Goal: Task Accomplishment & Management: Complete application form

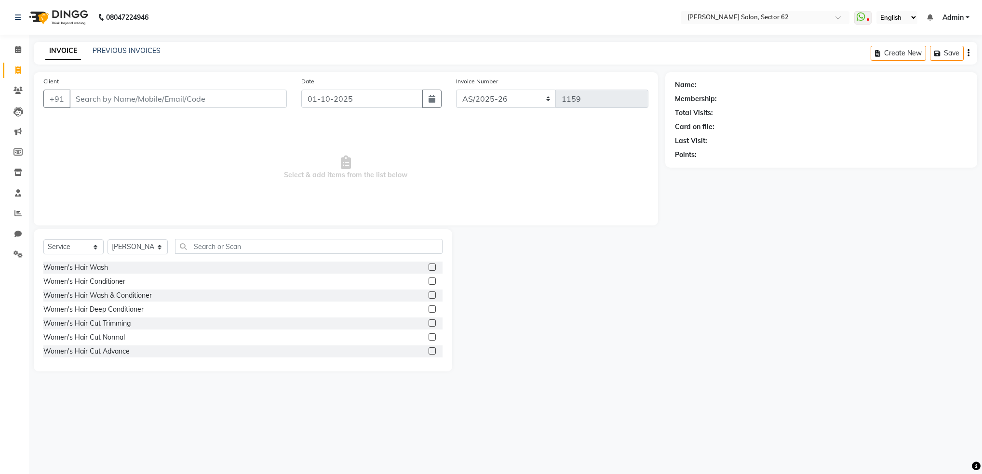
select select "service"
select select "82265"
click at [238, 95] on input "Client" at bounding box center [177, 99] width 217 height 18
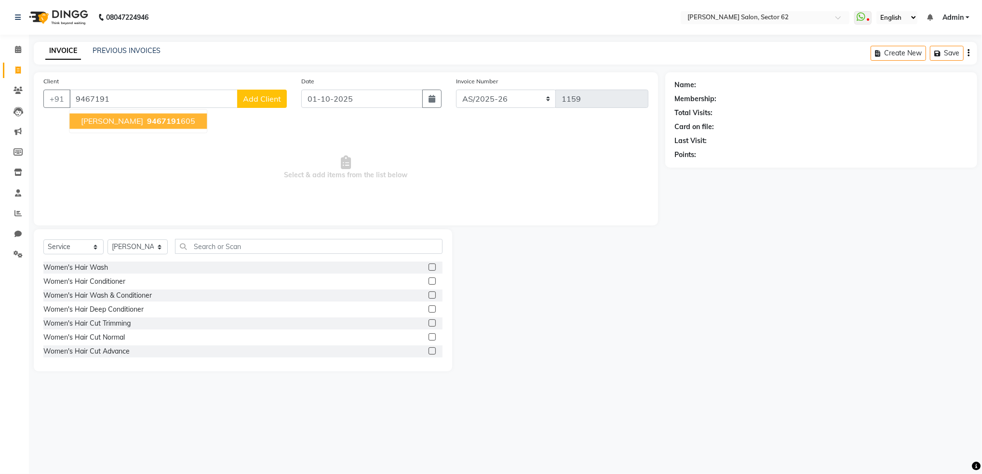
click at [147, 122] on span "9467191" at bounding box center [164, 122] width 34 height 10
type input "9467191605"
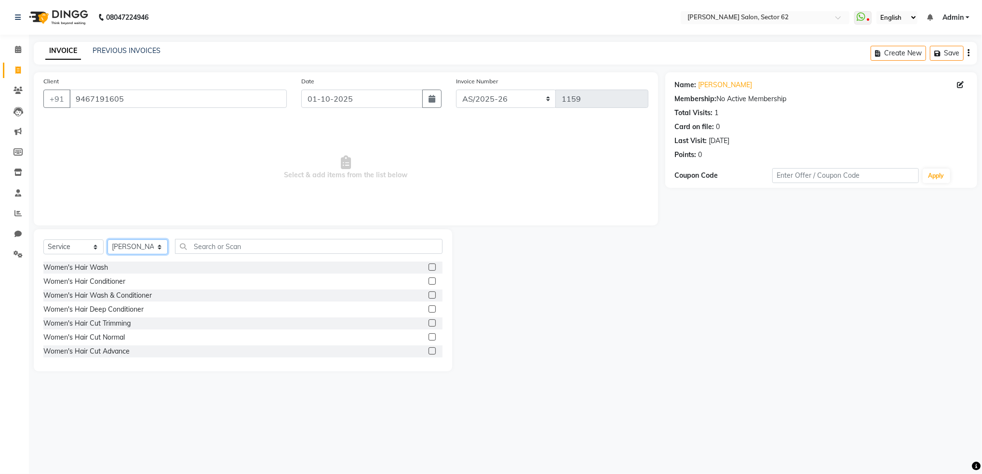
click at [134, 246] on select "Select Stylist [PERSON_NAME] Owner" at bounding box center [138, 247] width 60 height 15
select select "75654"
click at [108, 240] on select "Select Stylist [PERSON_NAME] Owner" at bounding box center [138, 247] width 60 height 15
click at [300, 240] on input "text" at bounding box center [309, 246] width 268 height 15
type input "eye"
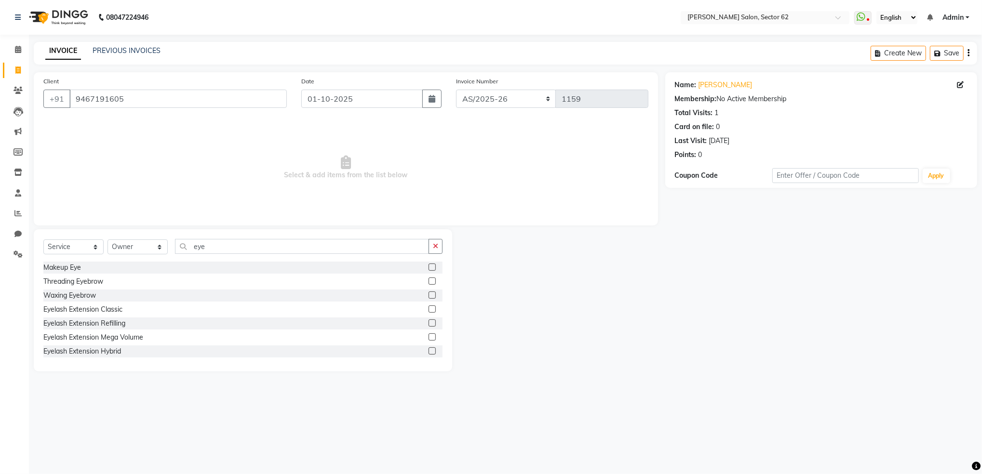
click at [429, 281] on label at bounding box center [432, 281] width 7 height 7
click at [429, 281] on input "checkbox" at bounding box center [432, 282] width 6 height 6
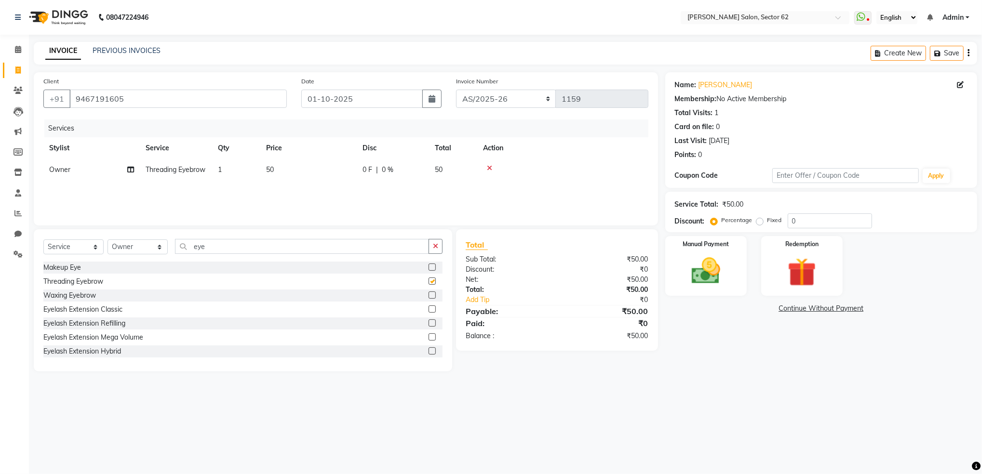
click at [429, 281] on label at bounding box center [432, 281] width 7 height 7
click at [429, 281] on input "checkbox" at bounding box center [432, 282] width 6 height 6
checkbox input "false"
click at [349, 241] on input "eye" at bounding box center [302, 246] width 254 height 15
type input "e"
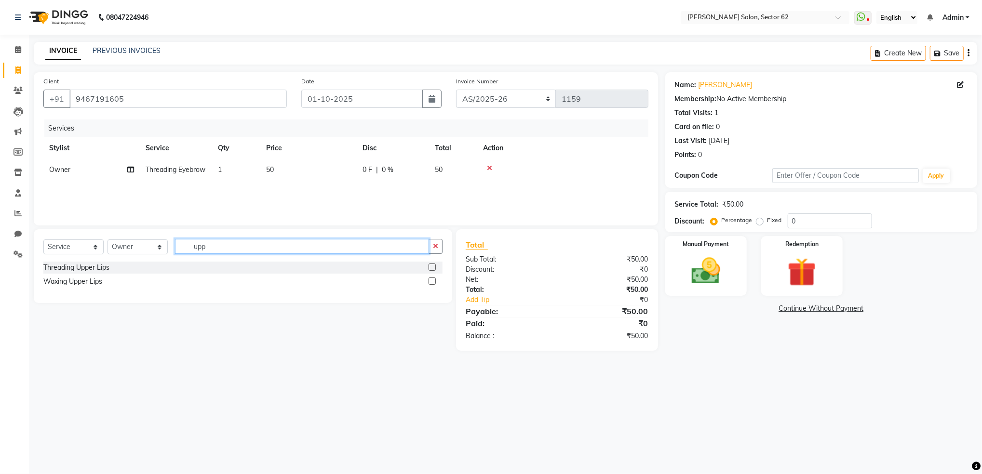
type input "upp"
click at [431, 265] on label at bounding box center [432, 267] width 7 height 7
click at [431, 265] on input "checkbox" at bounding box center [432, 268] width 6 height 6
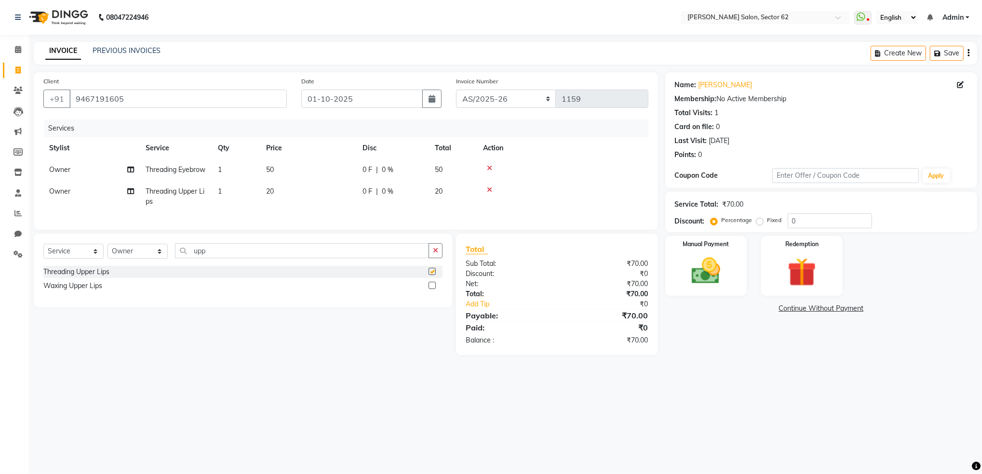
checkbox input "false"
drag, startPoint x: 379, startPoint y: 282, endPoint x: 373, endPoint y: 273, distance: 10.4
click at [373, 266] on div "Select Service Product Membership Package Voucher Prepaid Gift Card Select Styl…" at bounding box center [242, 254] width 399 height 23
click at [373, 258] on input "upp" at bounding box center [302, 250] width 254 height 15
type input "u"
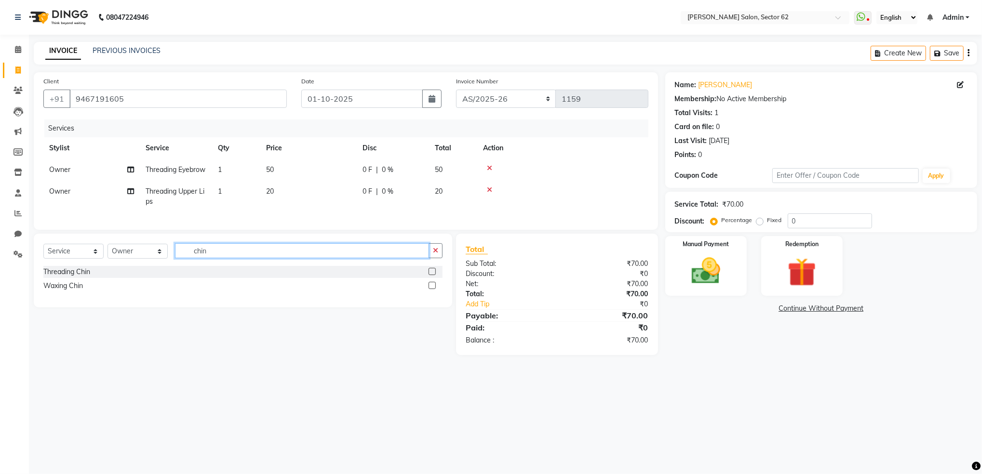
type input "chin"
click at [433, 275] on label at bounding box center [432, 271] width 7 height 7
click at [433, 275] on input "checkbox" at bounding box center [432, 272] width 6 height 6
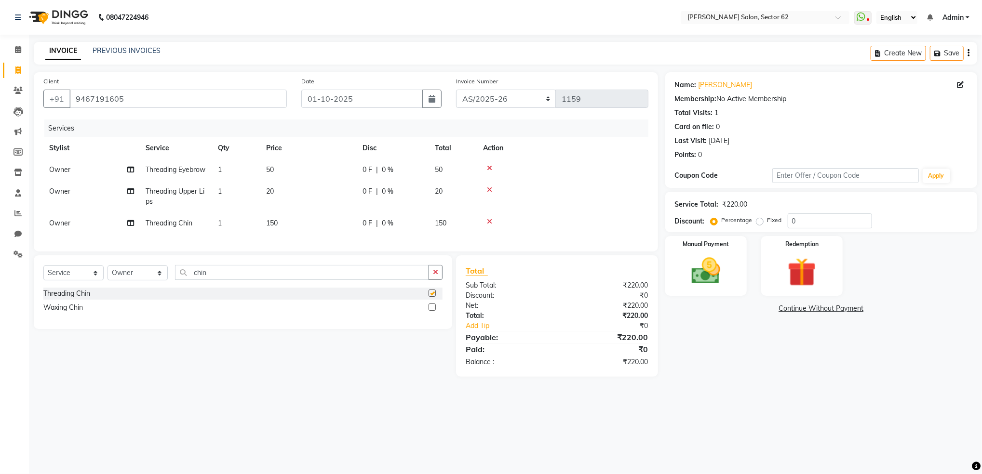
checkbox input "false"
click at [266, 228] on span "150" at bounding box center [272, 223] width 12 height 9
select select "75654"
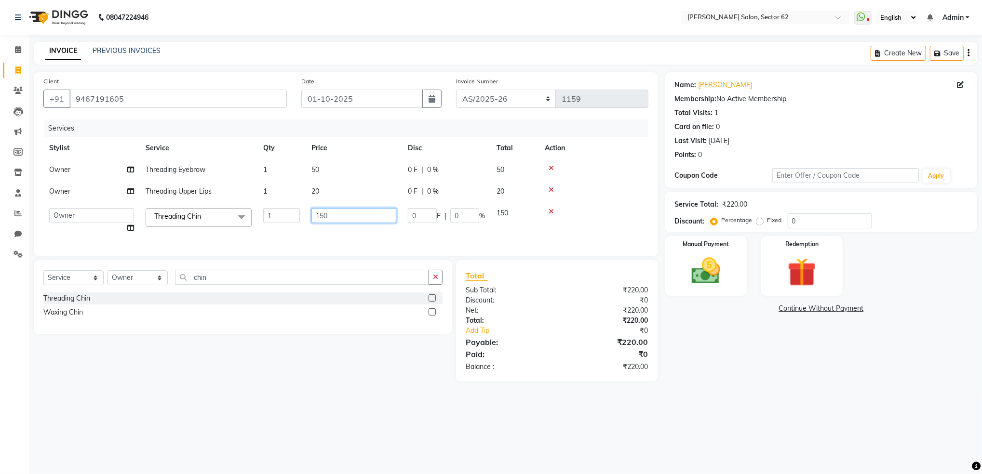
click at [335, 211] on input "150" at bounding box center [353, 215] width 85 height 15
type input "1"
type input "50"
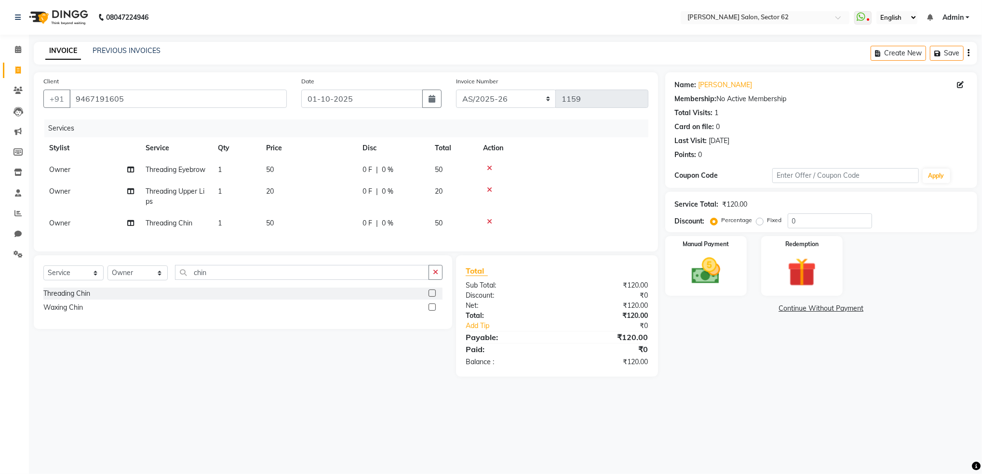
click at [334, 229] on td "50" at bounding box center [308, 224] width 96 height 22
select select "75654"
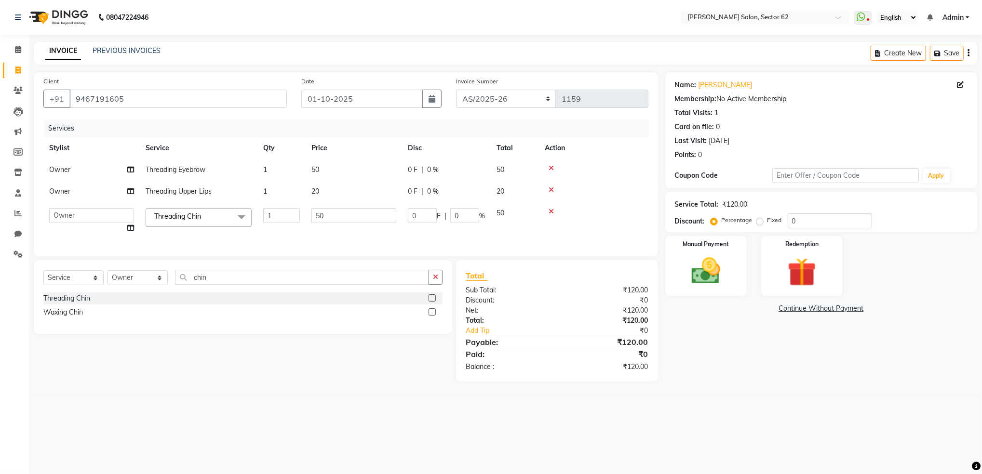
click at [739, 393] on main "INVOICE PREVIOUS INVOICES Create New Save Client [PHONE_NUMBER] Date [DATE] Inv…" at bounding box center [505, 219] width 953 height 354
click at [706, 265] on img at bounding box center [706, 271] width 49 height 35
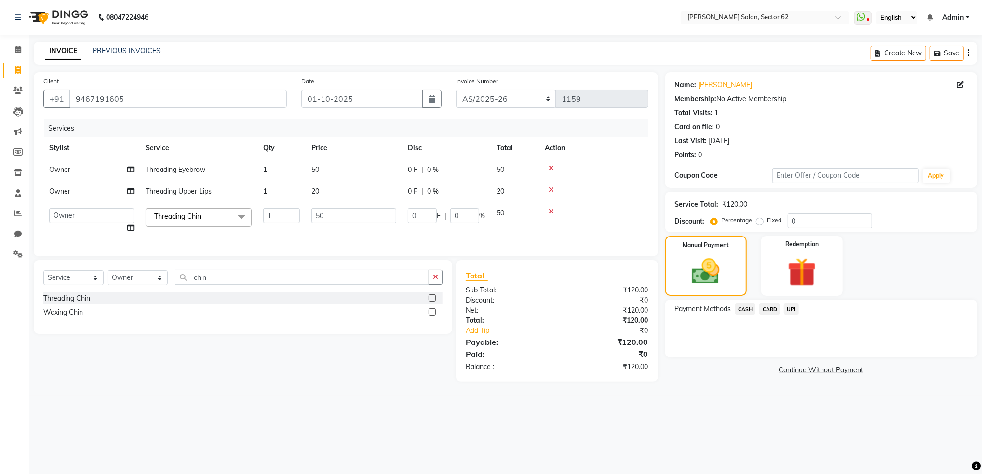
click at [739, 310] on span "CASH" at bounding box center [745, 309] width 21 height 11
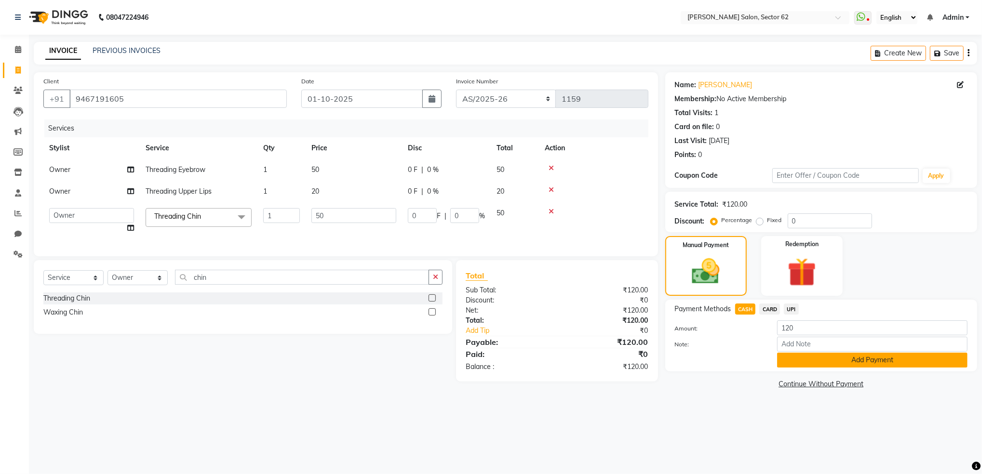
click at [822, 361] on button "Add Payment" at bounding box center [872, 360] width 190 height 15
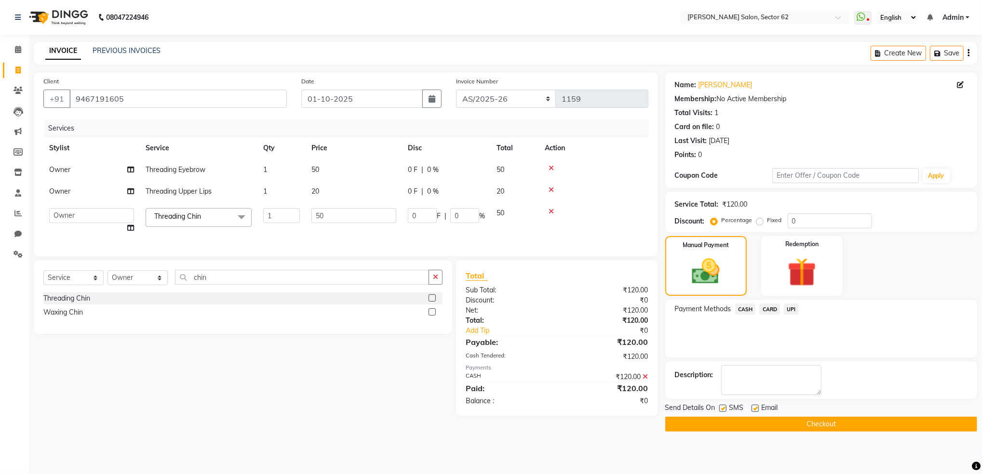
click at [830, 427] on button "Checkout" at bounding box center [821, 424] width 312 height 15
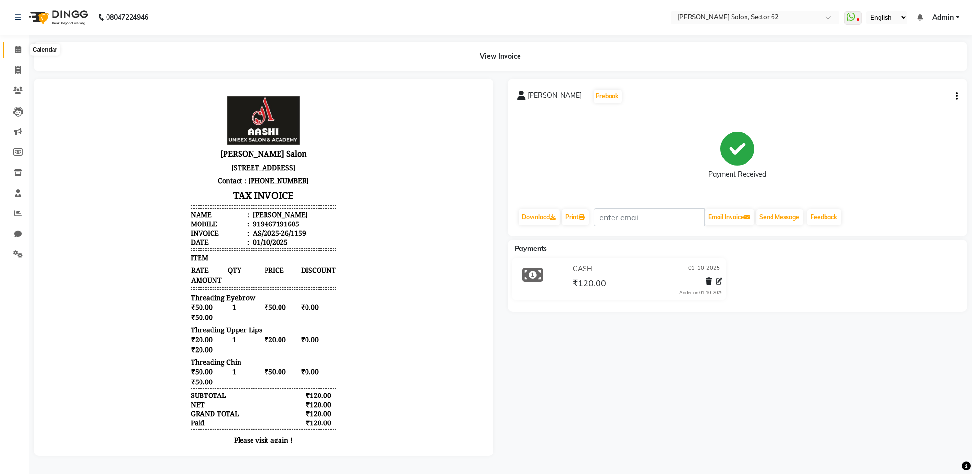
click at [16, 49] on icon at bounding box center [18, 49] width 6 height 7
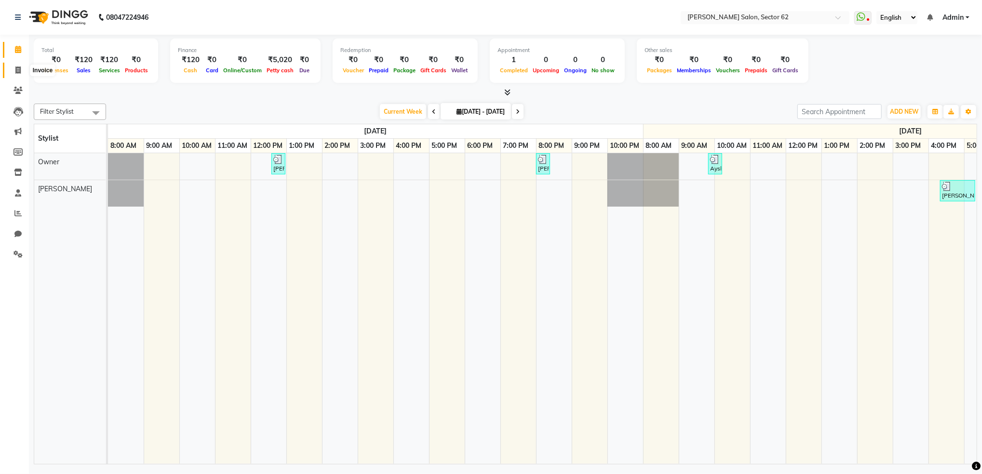
click at [18, 72] on icon at bounding box center [17, 70] width 5 height 7
select select "service"
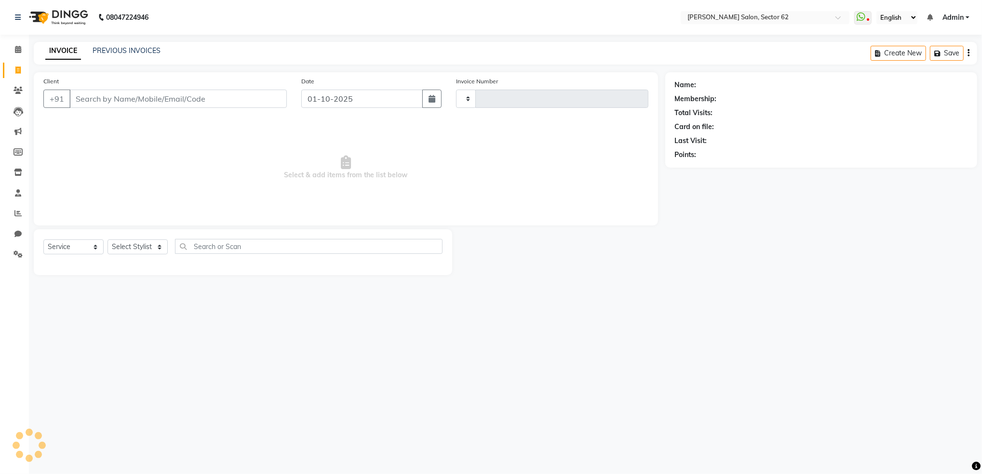
type input "1160"
select select "8124"
select select "82265"
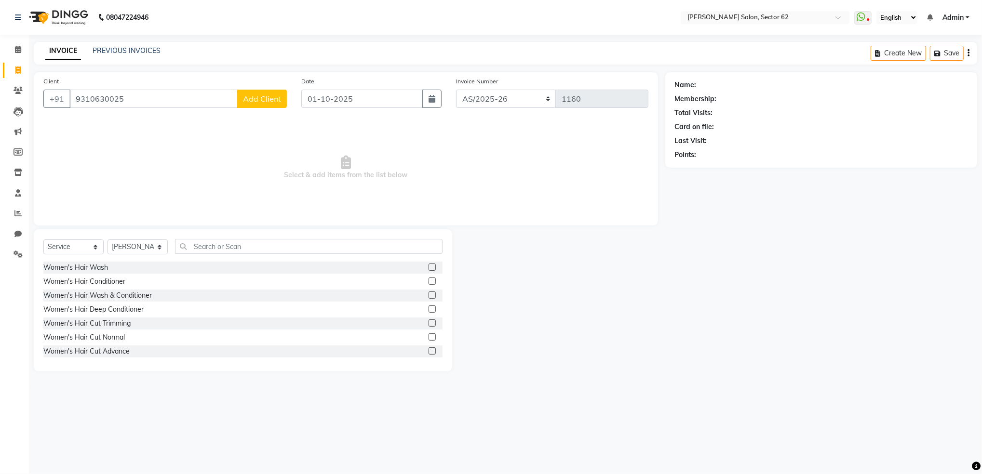
type input "9310630025"
click at [262, 107] on button "Add Client" at bounding box center [262, 99] width 50 height 18
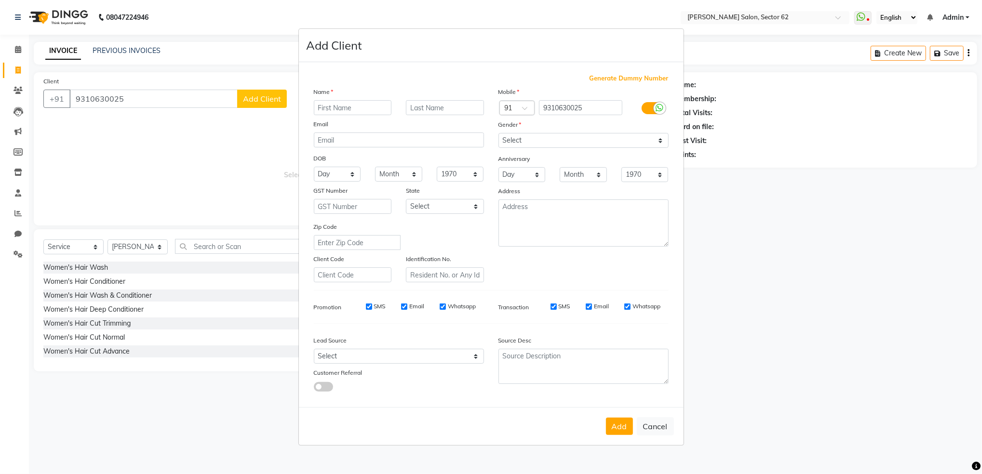
click at [327, 108] on input "text" at bounding box center [353, 107] width 78 height 15
type input "Minachi"
click at [459, 109] on input "text" at bounding box center [445, 107] width 78 height 15
type input "GUTA"
click at [620, 435] on button "Add" at bounding box center [619, 426] width 27 height 17
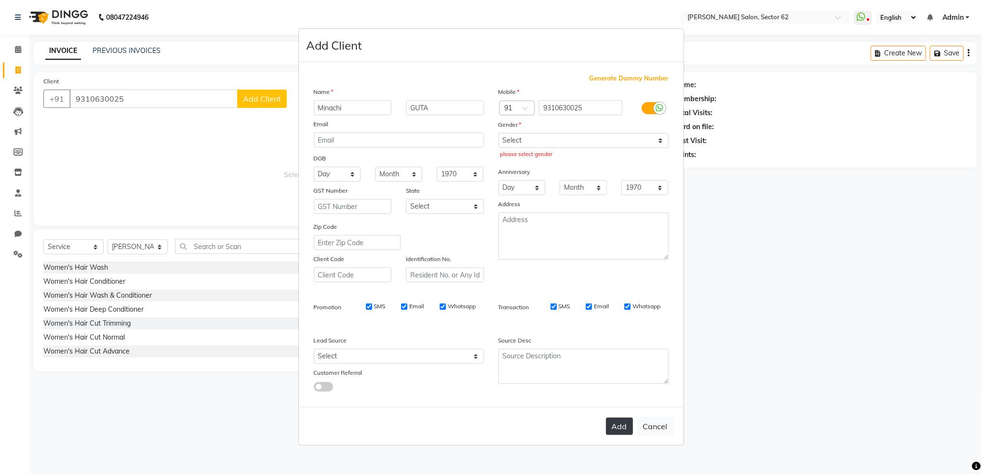
click at [620, 435] on button "Add" at bounding box center [619, 426] width 27 height 17
click at [620, 426] on button "Add" at bounding box center [619, 426] width 27 height 17
click at [522, 138] on select "Select [DEMOGRAPHIC_DATA] [DEMOGRAPHIC_DATA] Other Prefer Not To Say" at bounding box center [584, 140] width 170 height 15
select select "[DEMOGRAPHIC_DATA]"
click at [499, 133] on select "Select [DEMOGRAPHIC_DATA] [DEMOGRAPHIC_DATA] Other Prefer Not To Say" at bounding box center [584, 140] width 170 height 15
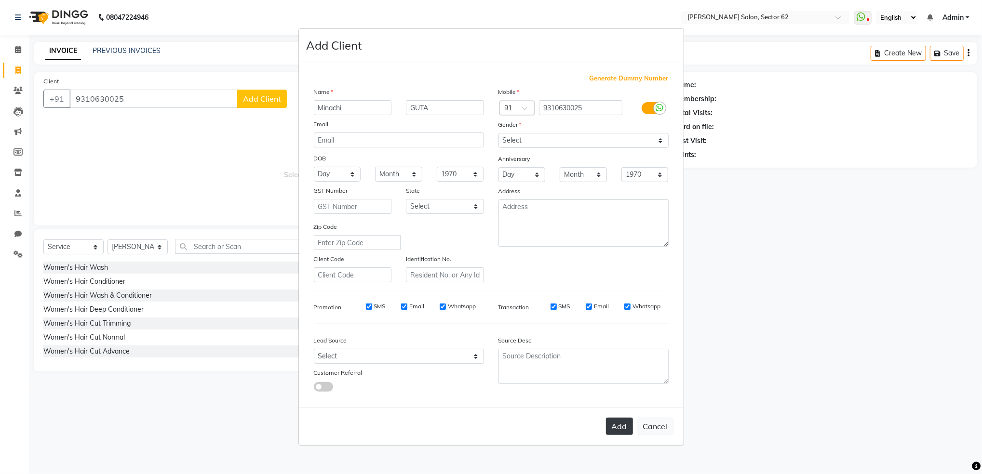
click at [619, 424] on button "Add" at bounding box center [619, 426] width 27 height 17
select select
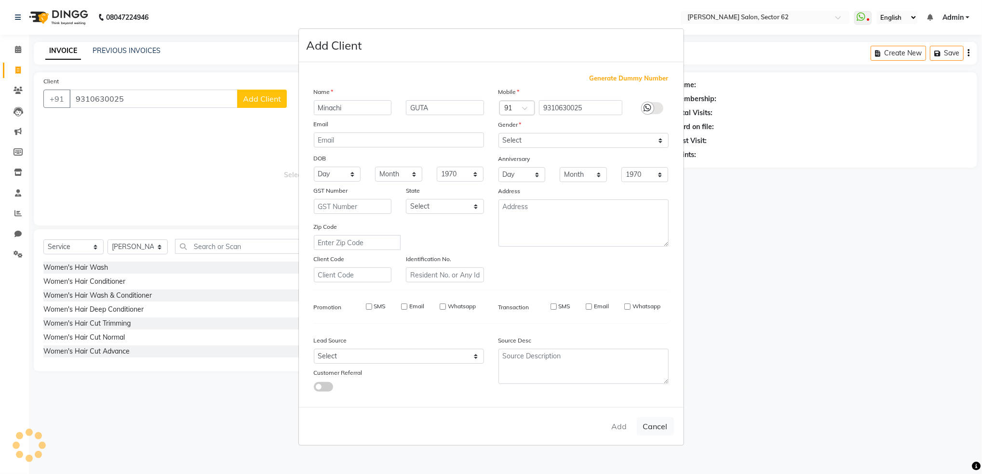
select select
checkbox input "false"
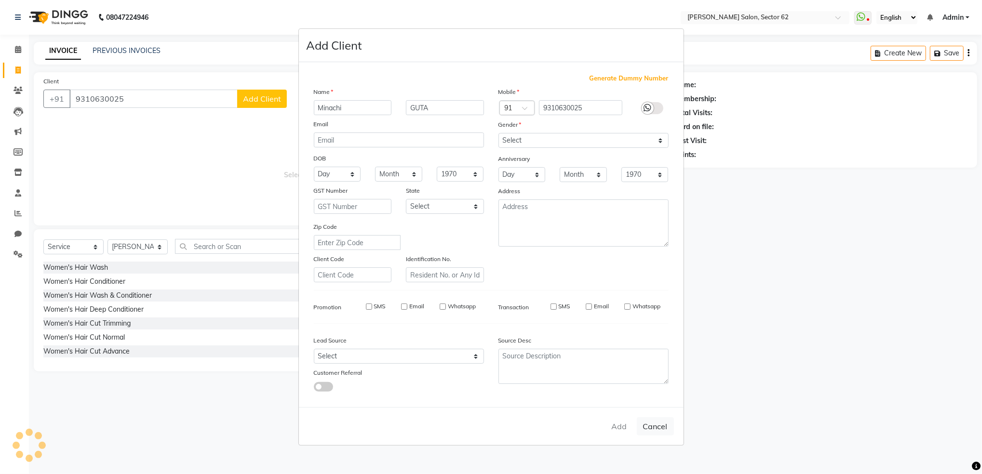
checkbox input "false"
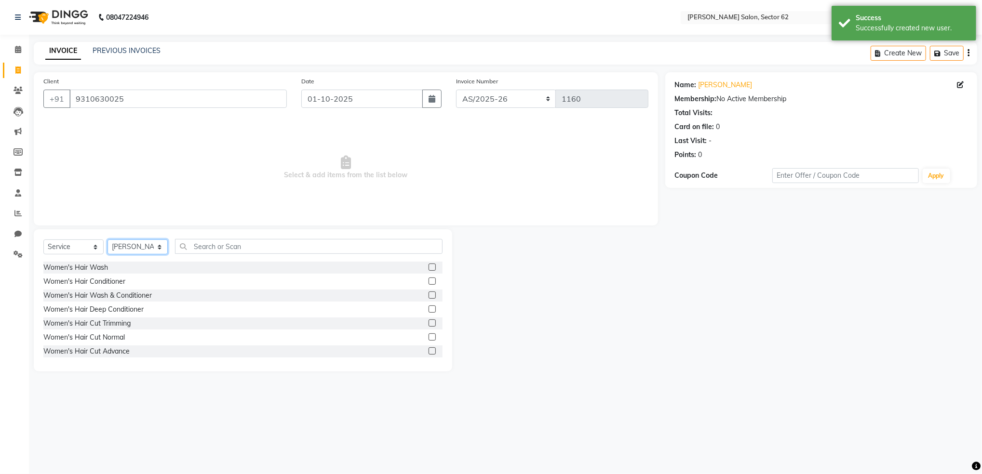
click at [136, 248] on select "Select Stylist [PERSON_NAME] Owner" at bounding box center [138, 247] width 60 height 15
click at [136, 254] on select "Select Stylist [PERSON_NAME] Owner" at bounding box center [138, 247] width 60 height 15
select select "75654"
click at [108, 240] on select "Select Stylist [PERSON_NAME] Owner" at bounding box center [138, 247] width 60 height 15
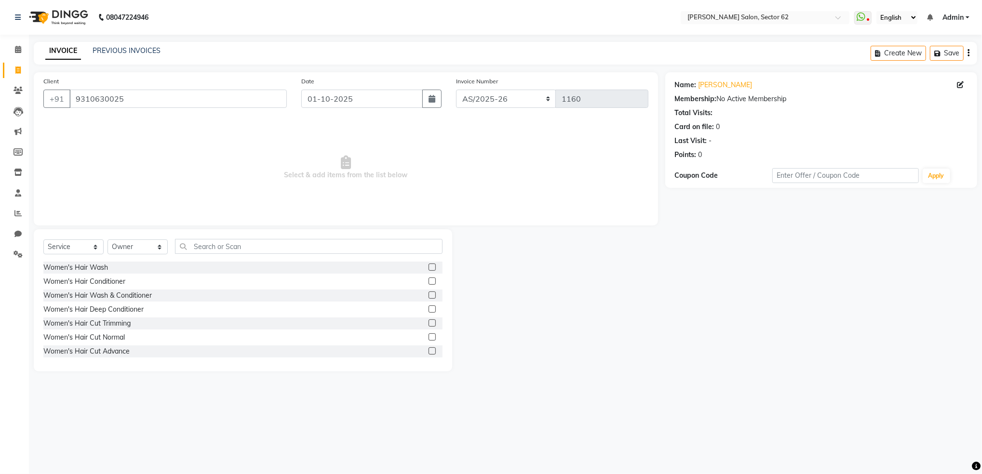
click at [216, 238] on div "Select Service Product Membership Package Voucher Prepaid Gift Card Select Styl…" at bounding box center [243, 300] width 418 height 142
click at [215, 246] on input "text" at bounding box center [309, 246] width 268 height 15
type input "EYE"
click at [429, 278] on label at bounding box center [432, 281] width 7 height 7
click at [429, 279] on input "checkbox" at bounding box center [432, 282] width 6 height 6
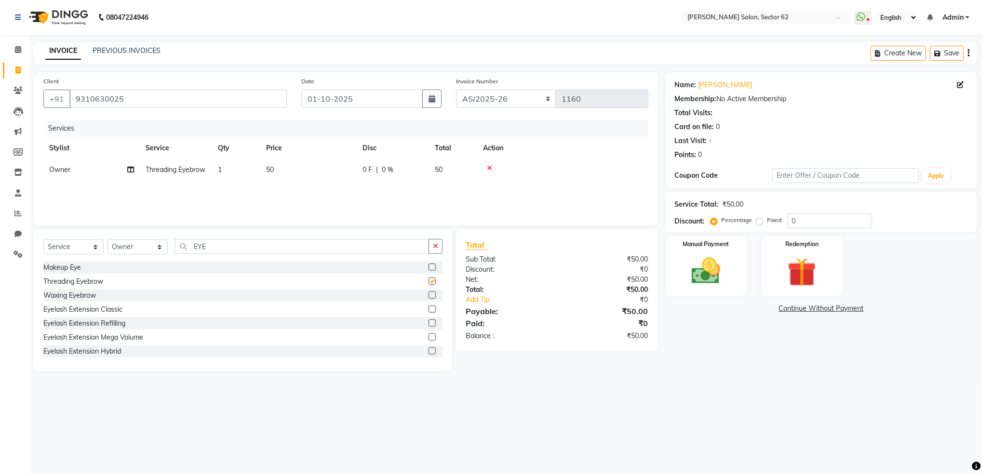
checkbox input "false"
click at [492, 167] on div at bounding box center [563, 168] width 160 height 7
click at [481, 168] on td at bounding box center [562, 170] width 171 height 22
click at [492, 169] on div at bounding box center [563, 168] width 160 height 7
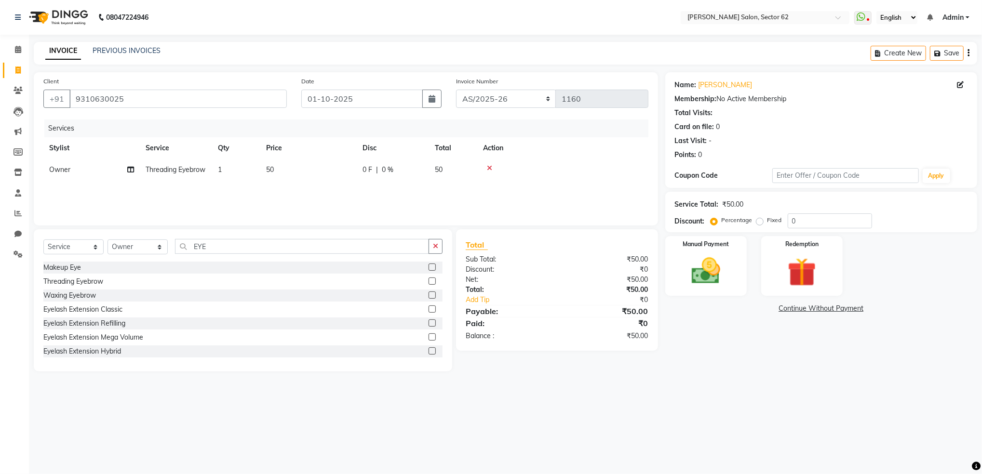
click at [489, 169] on icon at bounding box center [489, 168] width 5 height 7
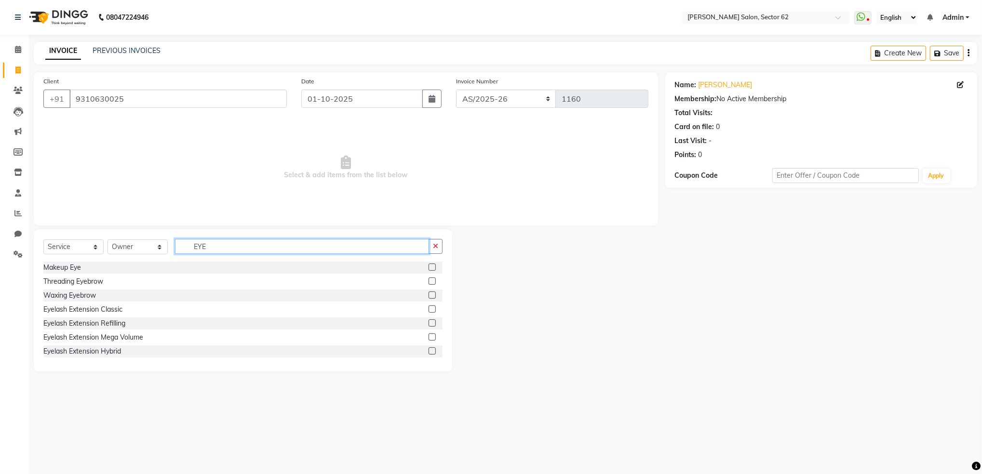
click at [222, 244] on input "EYE" at bounding box center [302, 246] width 254 height 15
type input "E"
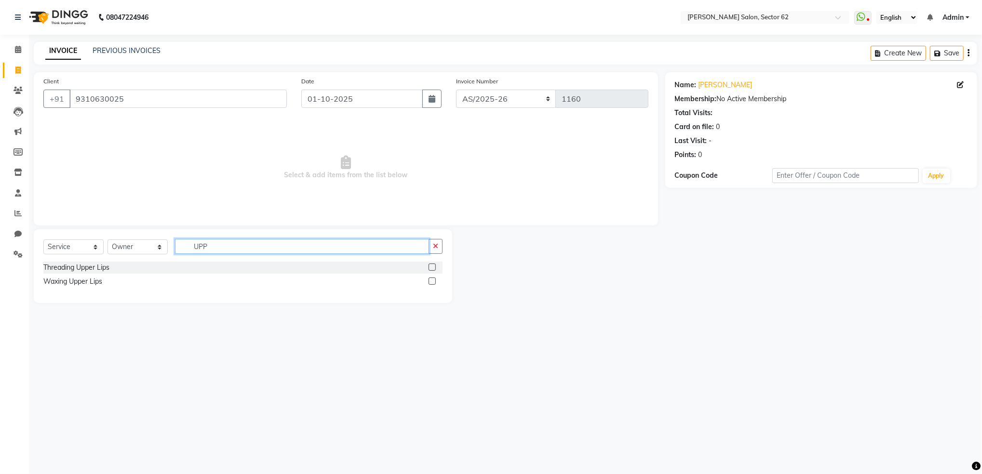
type input "UPP"
click at [434, 270] on label at bounding box center [432, 267] width 7 height 7
click at [434, 270] on input "checkbox" at bounding box center [432, 268] width 6 height 6
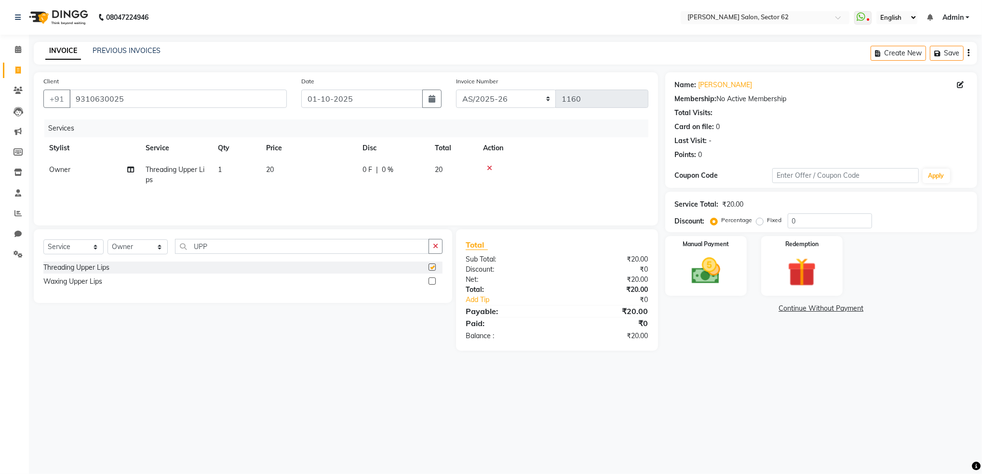
checkbox input "false"
click at [245, 244] on input "UPP" at bounding box center [302, 246] width 254 height 15
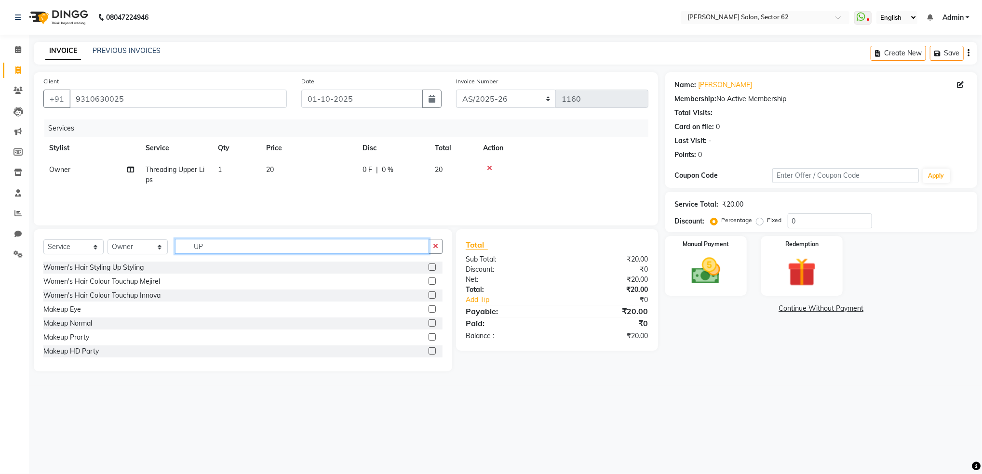
type input "U"
type input "WAX"
click at [429, 267] on label at bounding box center [432, 267] width 7 height 7
click at [429, 267] on input "checkbox" at bounding box center [432, 268] width 6 height 6
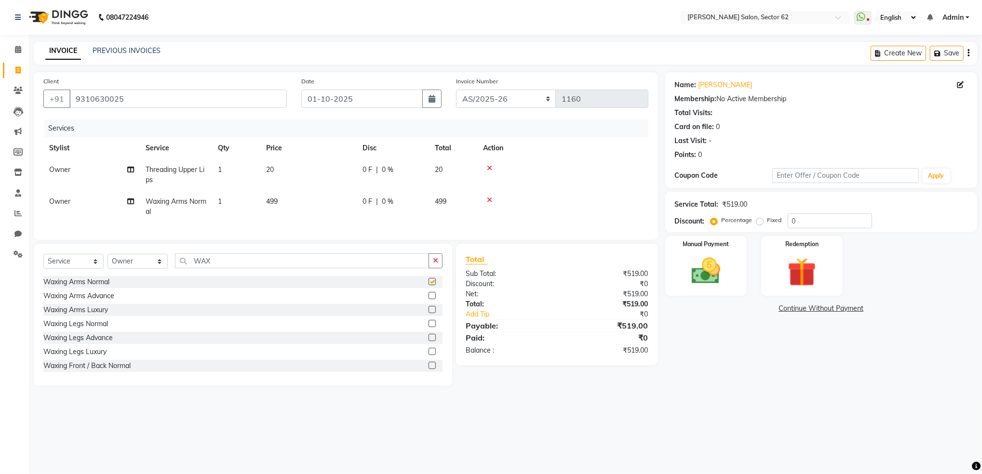
checkbox input "false"
click at [224, 269] on input "WAX" at bounding box center [302, 261] width 254 height 15
type input "W"
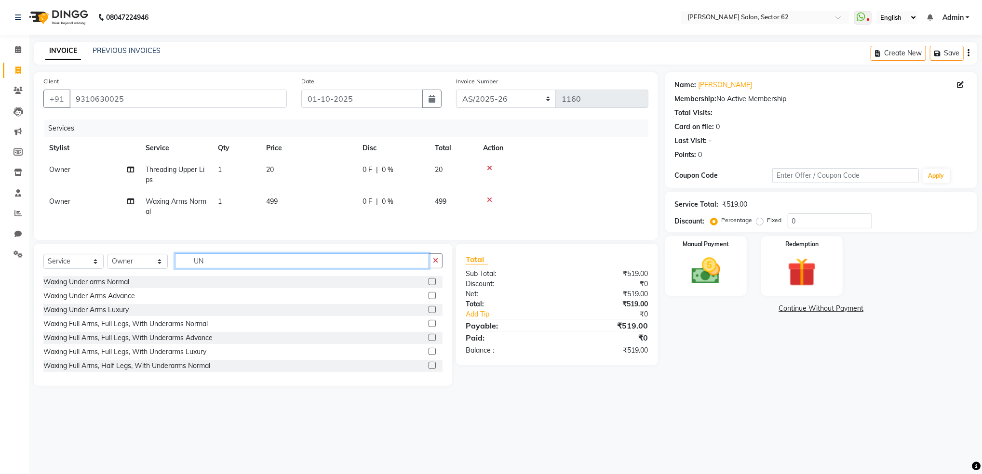
type input "UN"
click at [429, 285] on label at bounding box center [432, 281] width 7 height 7
click at [429, 285] on input "checkbox" at bounding box center [432, 282] width 6 height 6
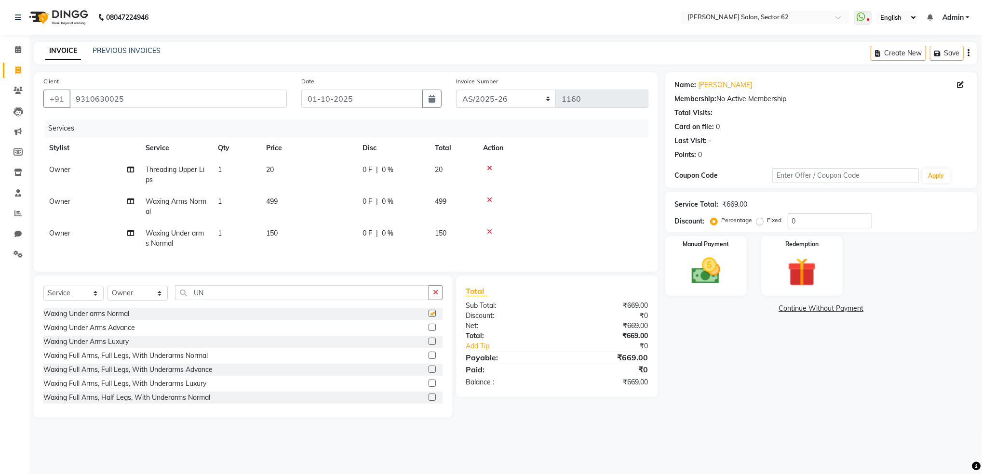
checkbox input "false"
click at [295, 231] on td "150" at bounding box center [308, 239] width 96 height 32
select select "75654"
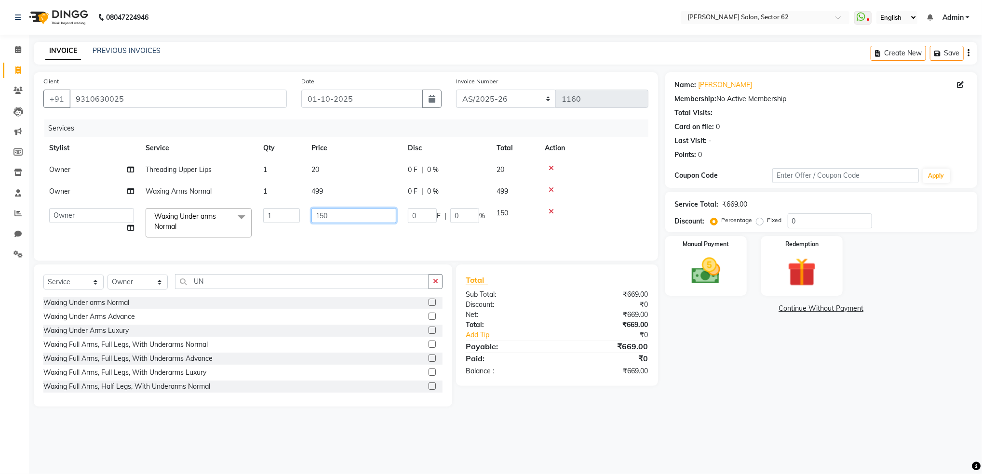
click at [353, 217] on input "150" at bounding box center [353, 215] width 85 height 15
type input "1"
type input "100"
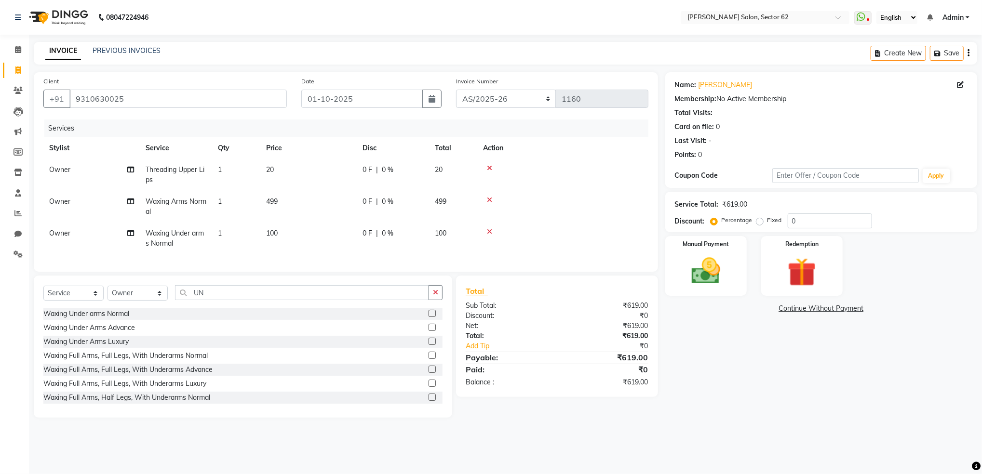
click at [504, 214] on tbody "Owner Threading Upper Lips 1 20 0 F | 0 % 20 Owner Waxing Arms Normal 1 499 0 F…" at bounding box center [345, 206] width 605 height 95
click at [489, 201] on icon at bounding box center [489, 200] width 5 height 7
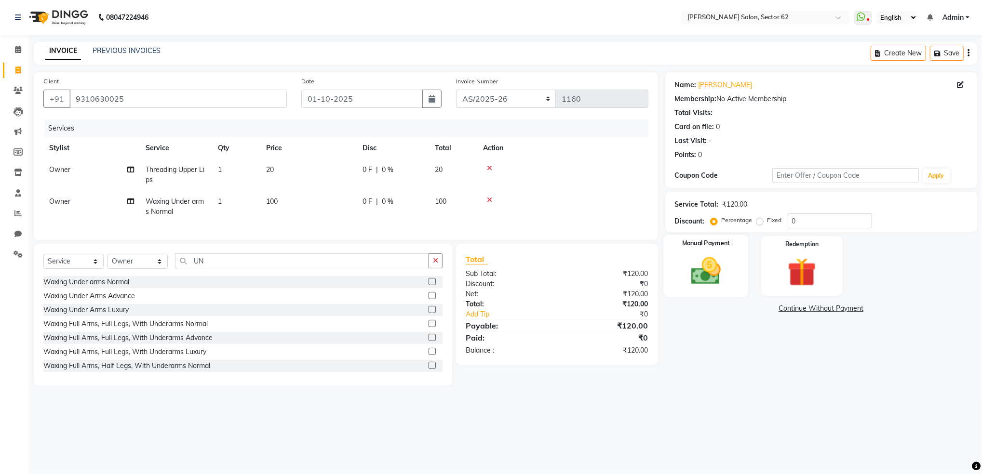
click at [729, 270] on img at bounding box center [706, 271] width 49 height 35
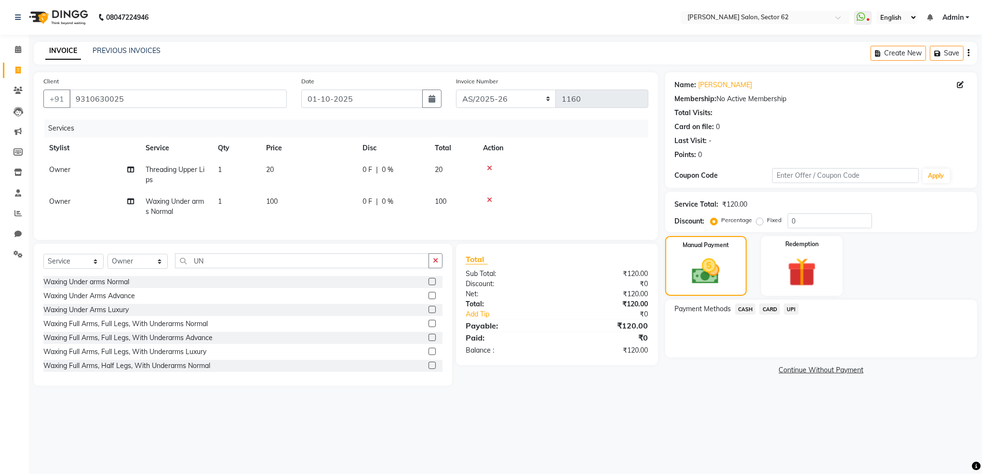
click at [795, 313] on span "UPI" at bounding box center [791, 309] width 15 height 11
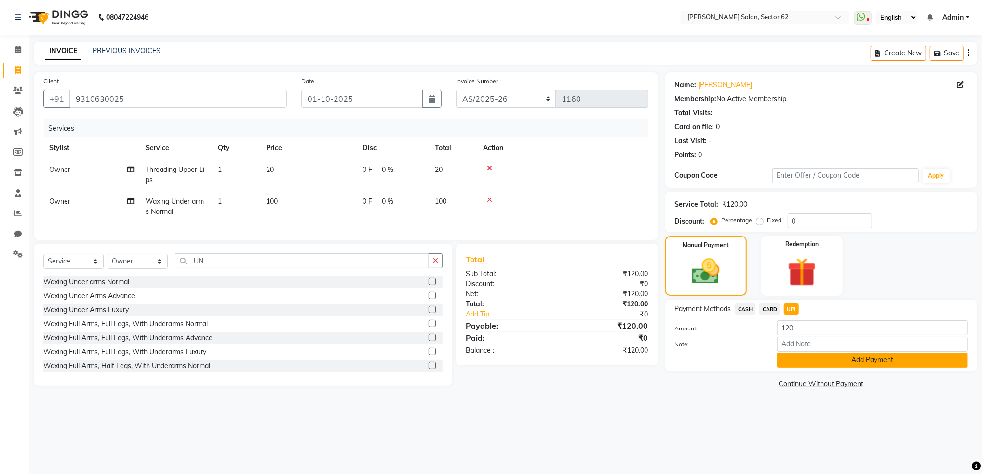
click at [828, 364] on button "Add Payment" at bounding box center [872, 360] width 190 height 15
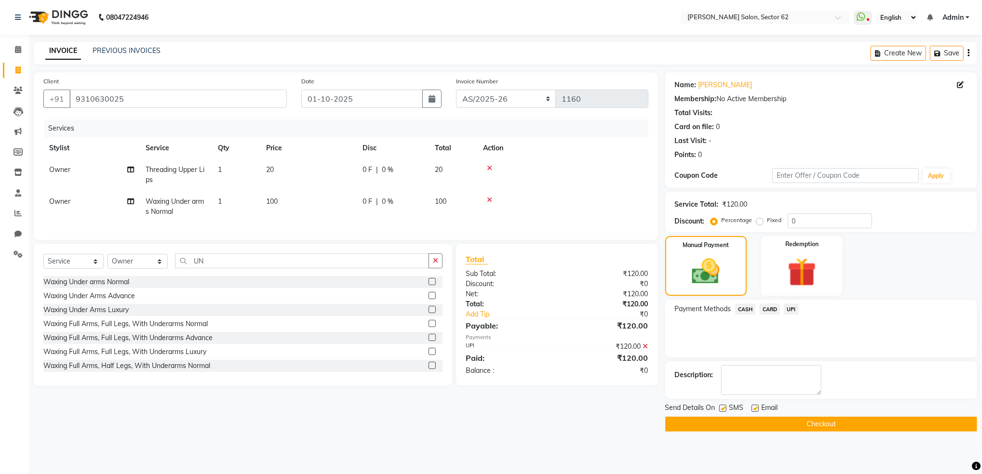
click at [821, 427] on button "Checkout" at bounding box center [821, 424] width 312 height 15
